Goal: Check status

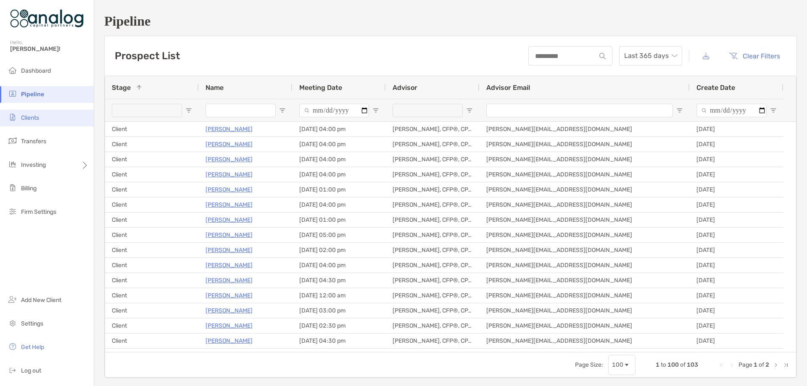
click at [34, 111] on li "Clients" at bounding box center [47, 118] width 94 height 17
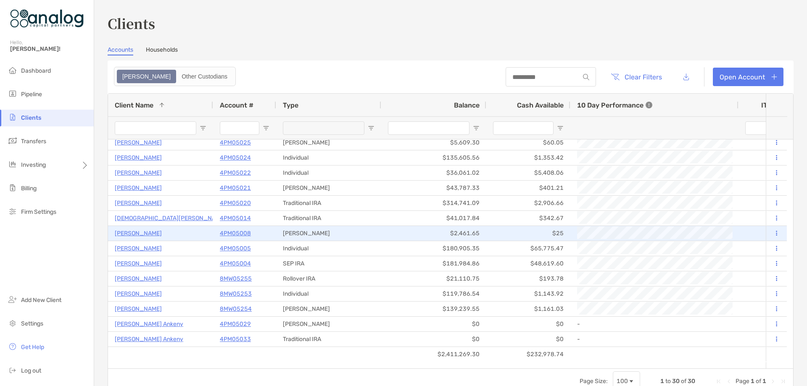
click at [239, 234] on p "4PM05008" at bounding box center [235, 233] width 31 height 11
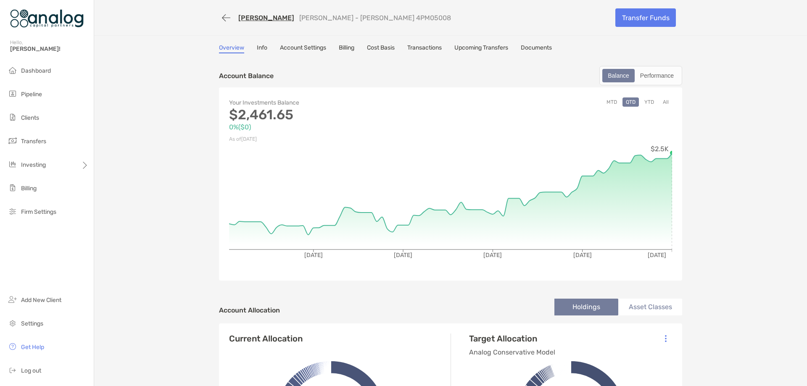
click at [393, 48] on link "Cost Basis" at bounding box center [381, 48] width 28 height 9
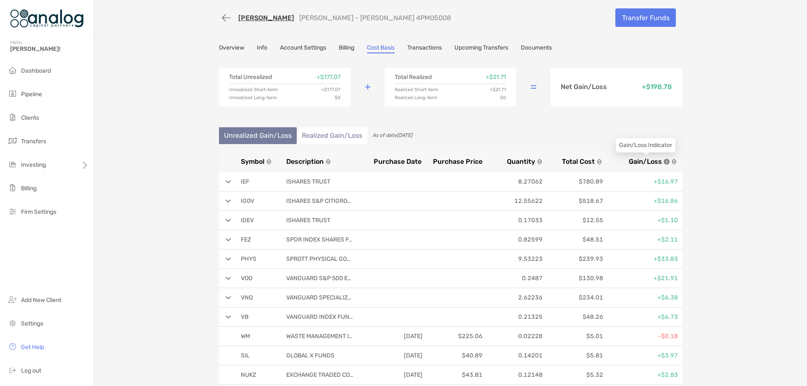
click at [648, 161] on span "Gain/Loss" at bounding box center [645, 162] width 33 height 8
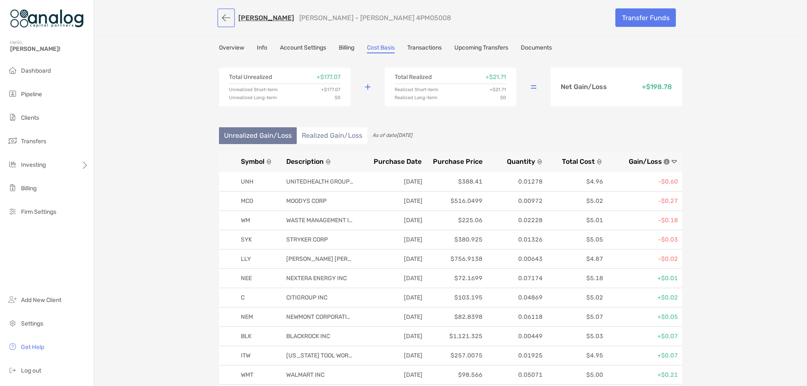
click at [219, 20] on button "button" at bounding box center [226, 18] width 14 height 16
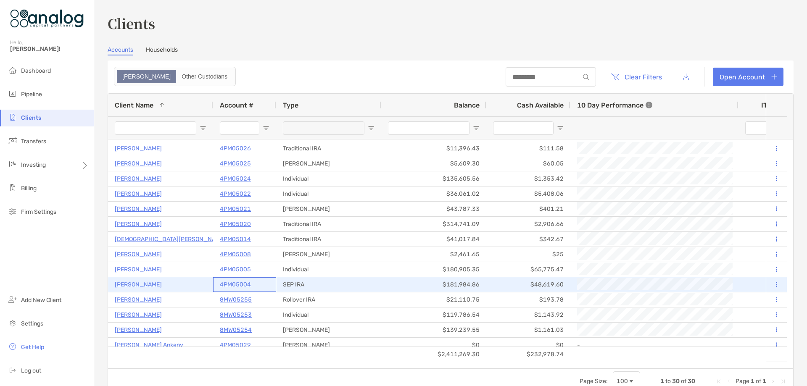
click at [236, 284] on p "4PM05004" at bounding box center [235, 285] width 31 height 11
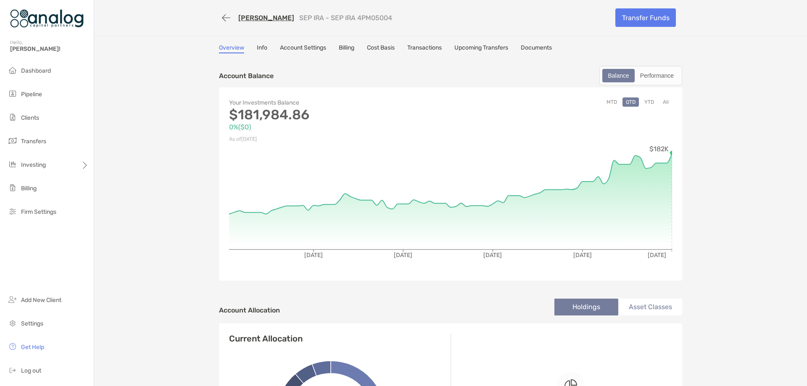
click at [379, 48] on link "Cost Basis" at bounding box center [381, 48] width 28 height 9
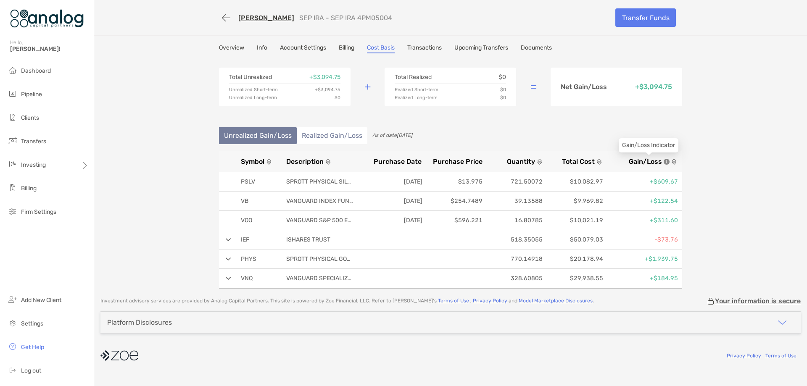
click at [647, 161] on span "Gain/Loss" at bounding box center [645, 162] width 33 height 8
click at [42, 115] on li "Clients" at bounding box center [47, 118] width 94 height 17
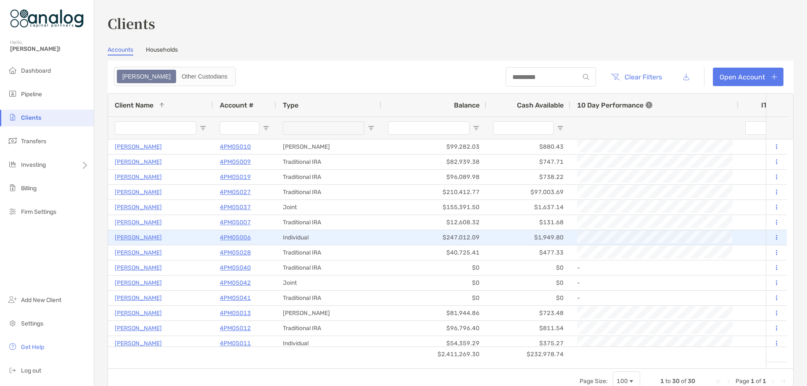
scroll to position [42, 0]
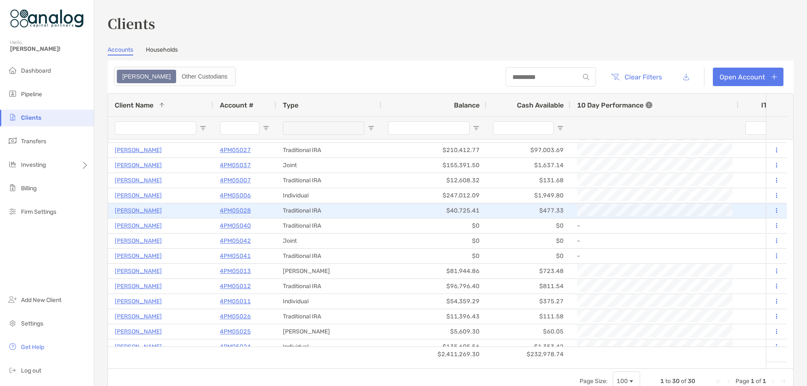
click at [246, 211] on p "4PM05028" at bounding box center [235, 211] width 31 height 11
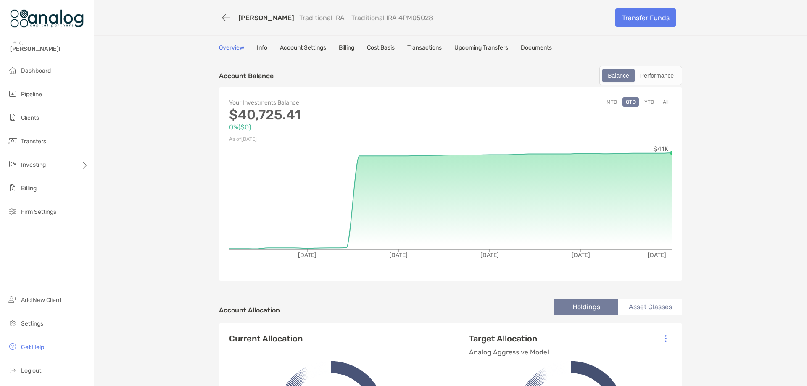
click at [422, 50] on link "Transactions" at bounding box center [424, 48] width 34 height 9
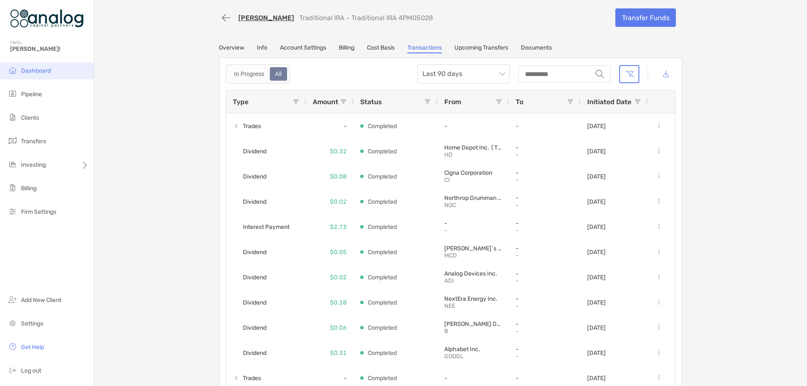
click at [53, 74] on li "Dashboard" at bounding box center [47, 71] width 94 height 17
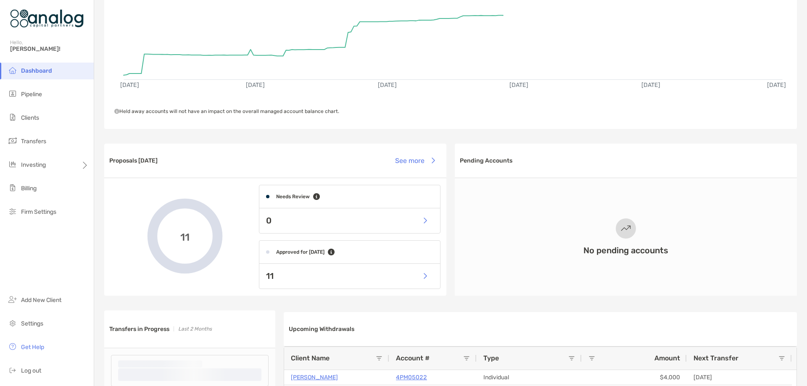
scroll to position [126, 0]
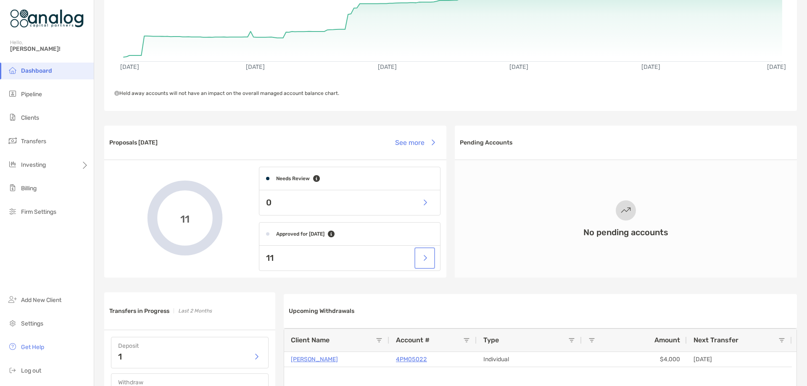
click at [423, 261] on button "button" at bounding box center [424, 258] width 17 height 18
